Goal: Task Accomplishment & Management: Use online tool/utility

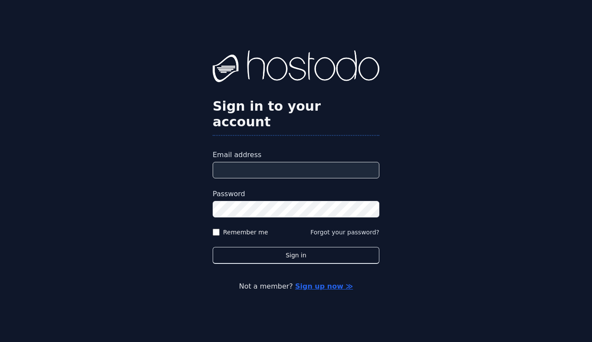
click at [278, 162] on input "Email address" at bounding box center [296, 170] width 167 height 17
type input "**********"
click at [253, 228] on label "Remember me" at bounding box center [245, 232] width 45 height 9
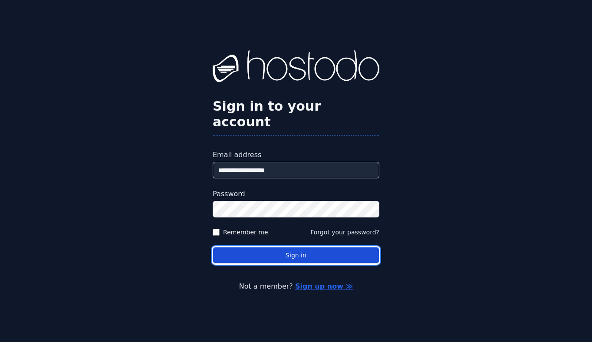
click at [277, 247] on button "Sign in" at bounding box center [296, 255] width 167 height 17
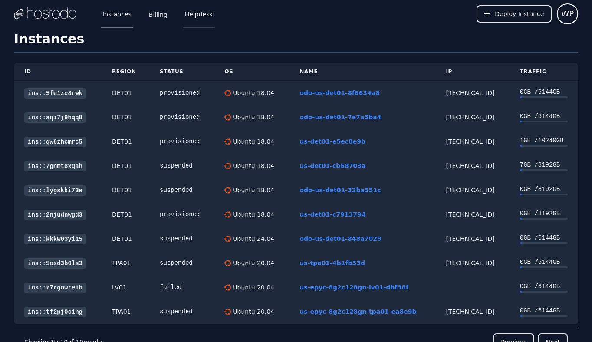
click at [202, 14] on link "Helpdesk" at bounding box center [199, 14] width 32 height 29
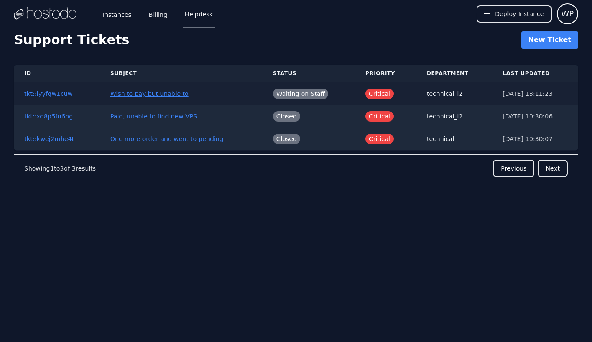
click at [139, 96] on link "Wish to pay but unable to" at bounding box center [149, 93] width 79 height 7
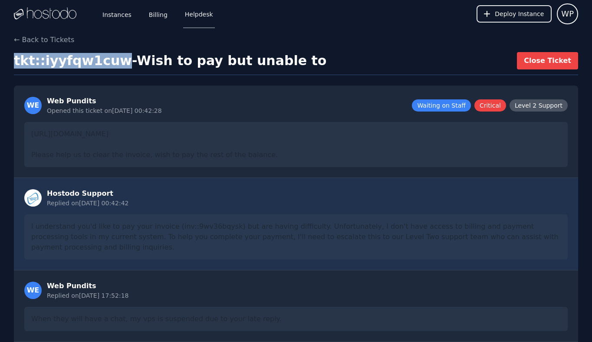
drag, startPoint x: 14, startPoint y: 60, endPoint x: 112, endPoint y: 62, distance: 97.7
click at [112, 62] on h1 "tkt::iyyfqw1cuw - Wish to pay but unable to" at bounding box center [170, 61] width 313 height 16
copy h1 "tkt::iyyfqw1cuw"
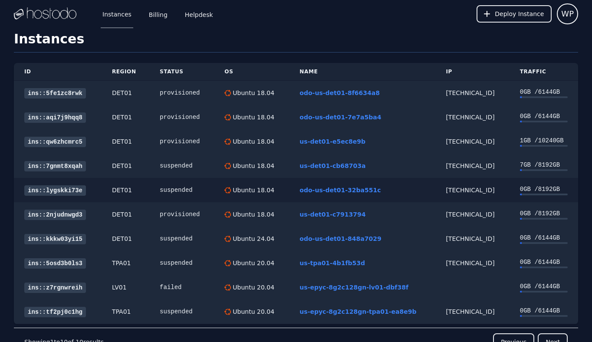
click at [473, 187] on div "38.43.93.124" at bounding box center [472, 190] width 53 height 9
copy div "38.43.93.124"
click at [165, 19] on link "Billing" at bounding box center [158, 14] width 22 height 29
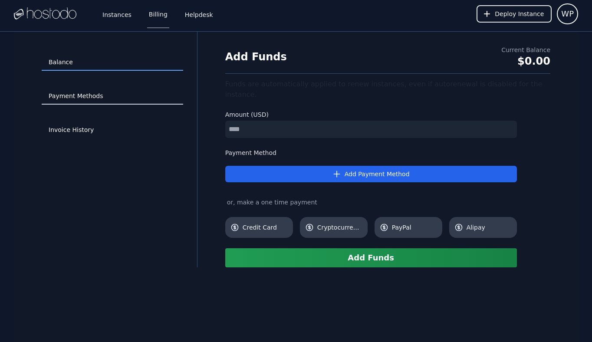
click at [103, 95] on link "Payment Methods" at bounding box center [113, 96] width 142 height 17
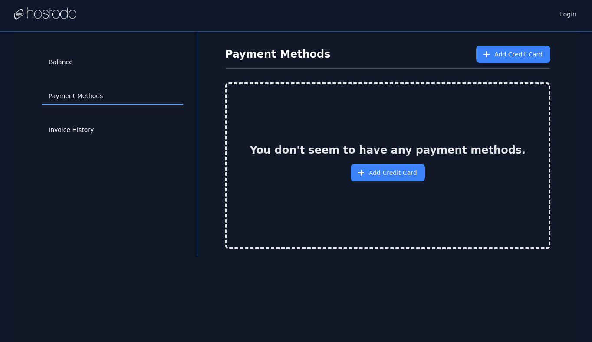
click at [88, 127] on link "Invoice History" at bounding box center [113, 130] width 142 height 17
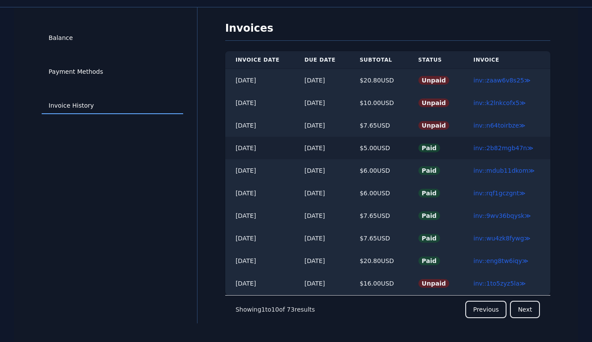
scroll to position [32, 0]
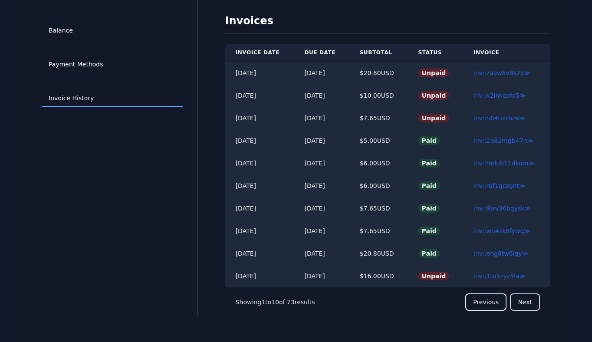
click at [526, 299] on button "Next" at bounding box center [525, 302] width 30 height 17
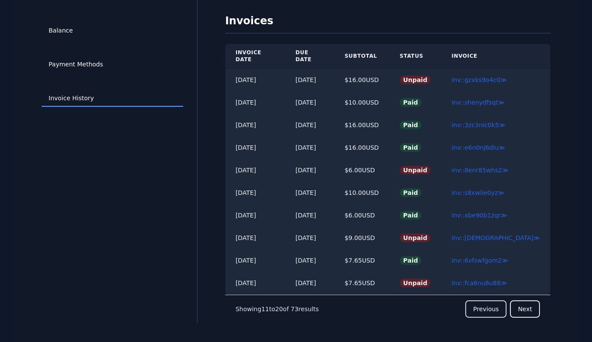
click at [492, 304] on button "Previous" at bounding box center [486, 309] width 41 height 17
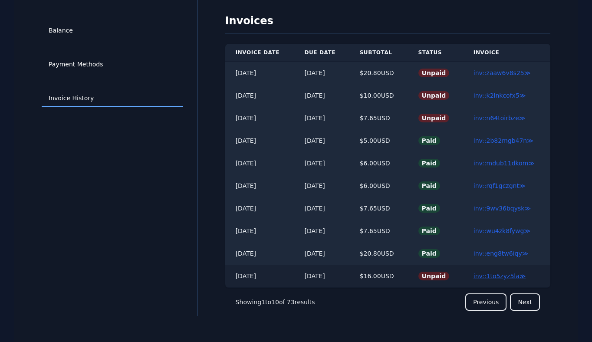
click at [489, 275] on link "inv::1to5zyz5la ≫" at bounding box center [500, 276] width 53 height 7
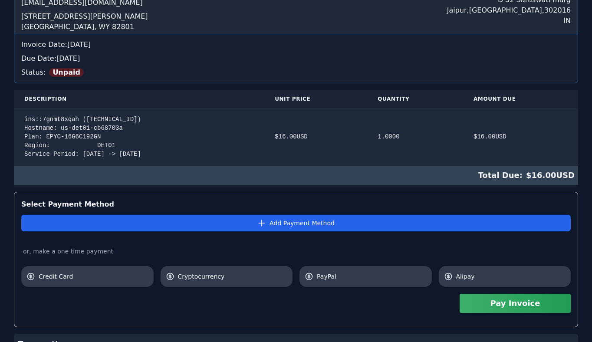
scroll to position [159, 0]
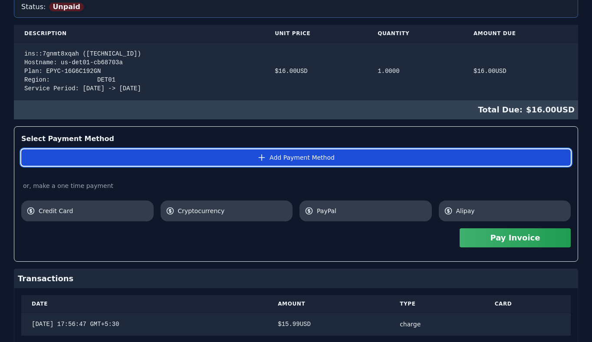
click at [333, 155] on button "Add Payment Method" at bounding box center [296, 157] width 550 height 17
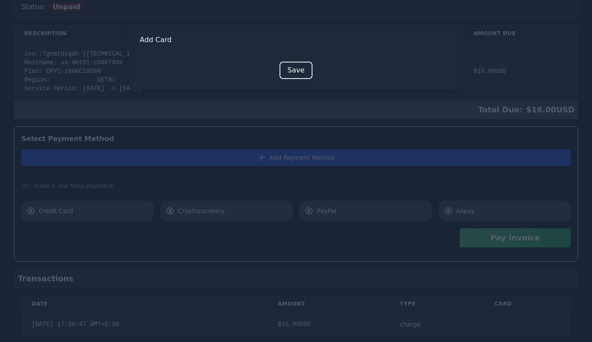
click at [333, 155] on div at bounding box center [296, 171] width 592 height 342
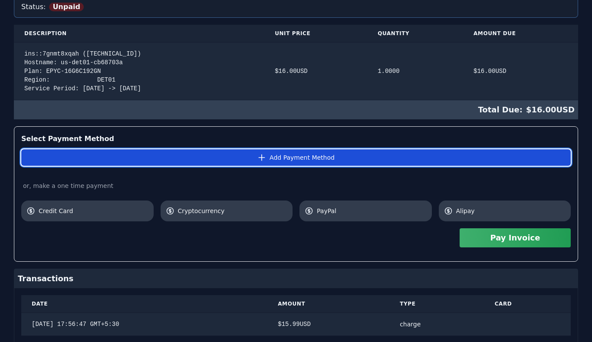
click at [321, 163] on button "Add Payment Method" at bounding box center [296, 157] width 550 height 17
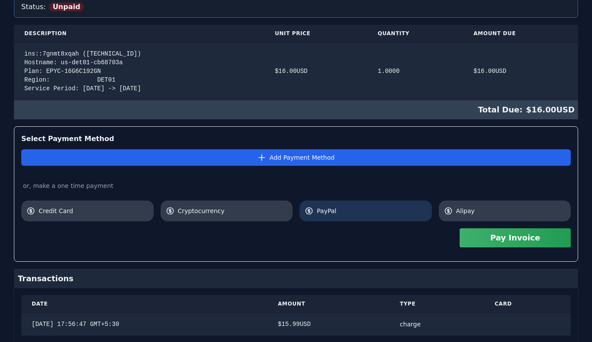
click at [333, 205] on link "PayPal" at bounding box center [366, 211] width 132 height 21
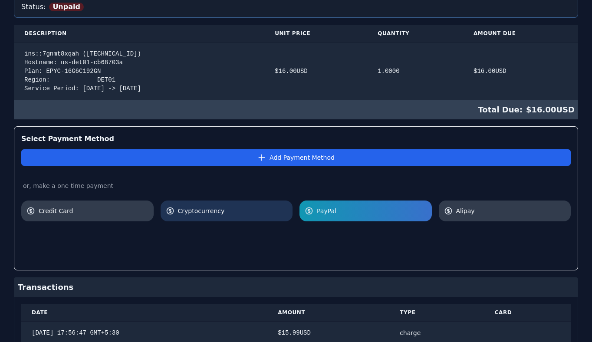
click at [247, 201] on link "Cryptocurrency" at bounding box center [227, 211] width 132 height 21
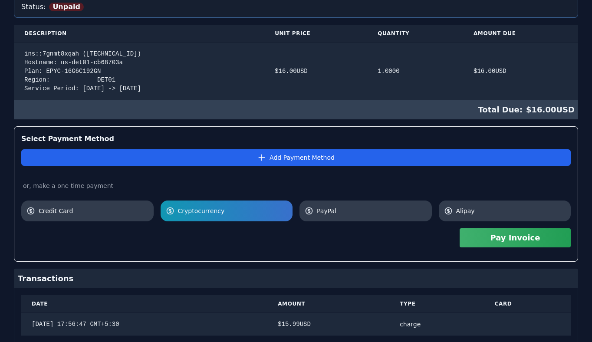
click at [473, 235] on button "Pay Invoice" at bounding box center [515, 237] width 111 height 19
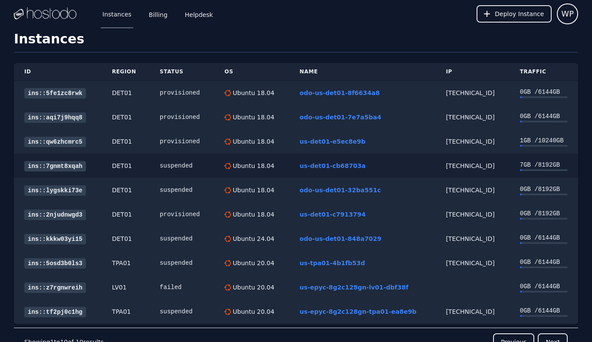
click at [455, 164] on div "[TECHNICAL_ID]" at bounding box center [472, 166] width 53 height 9
copy div "[TECHNICAL_ID]"
click at [195, 13] on link "Helpdesk" at bounding box center [199, 14] width 32 height 29
click at [51, 144] on link "ins::qw6zhcmrc5" at bounding box center [55, 142] width 62 height 10
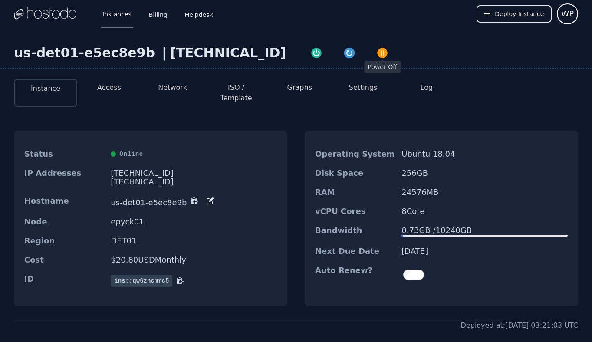
click at [377, 50] on img "button" at bounding box center [383, 53] width 12 height 12
click at [311, 53] on img "button" at bounding box center [317, 54] width 12 height 12
click at [104, 87] on button "Access" at bounding box center [109, 88] width 24 height 10
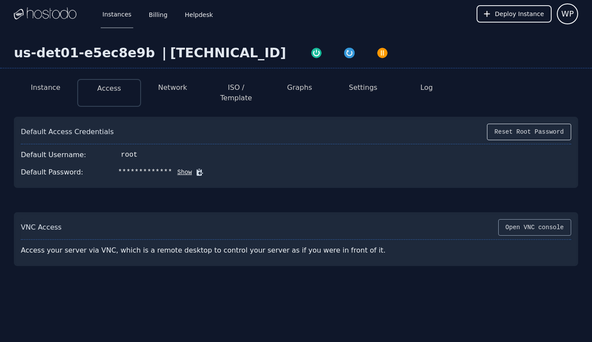
click at [521, 219] on button "Open VNC console" at bounding box center [535, 227] width 73 height 17
click at [196, 47] on div "[TECHNICAL_ID]" at bounding box center [228, 53] width 116 height 16
copy div "[TECHNICAL_ID]"
